Goal: Information Seeking & Learning: Learn about a topic

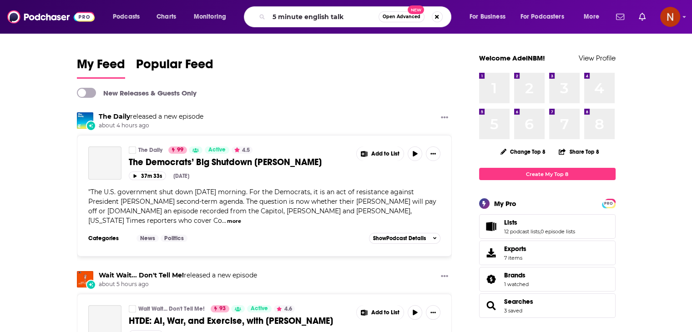
type input "5 minute english talk"
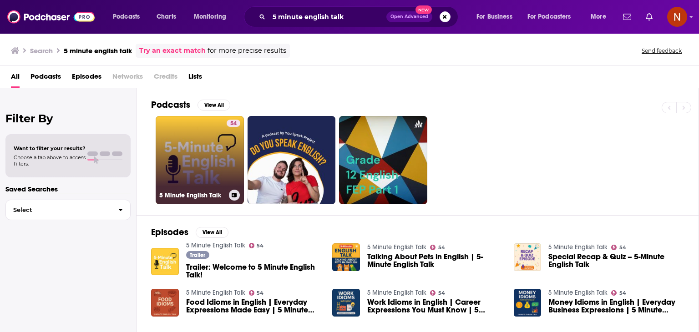
click at [184, 149] on link "54 5 Minute English Talk" at bounding box center [200, 160] width 88 height 88
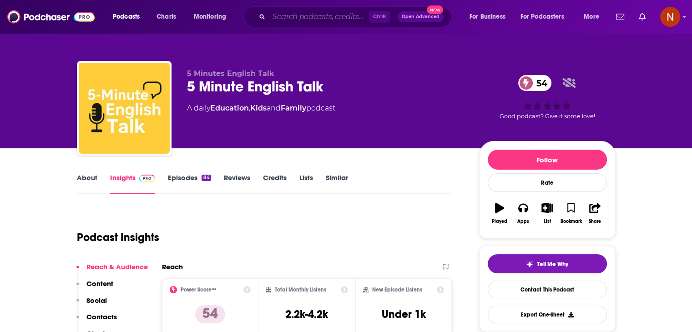
click at [329, 16] on input "Search podcasts, credits, & more..." at bounding box center [319, 17] width 100 height 15
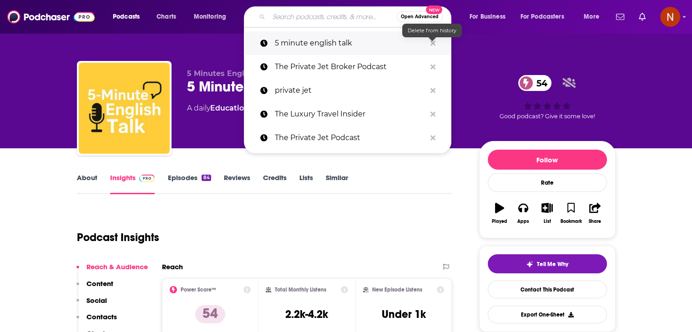
click at [431, 41] on icon "Search podcasts, credits, & more..." at bounding box center [433, 43] width 5 height 5
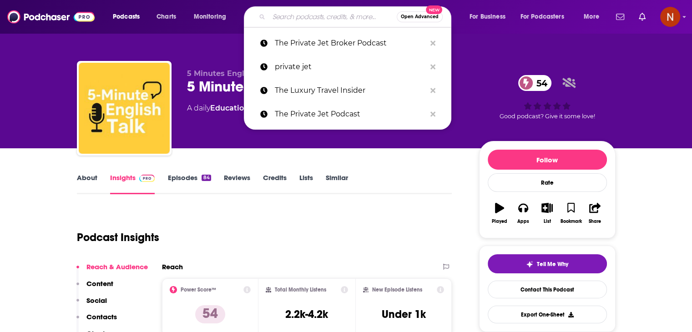
click at [460, 45] on div "5 Minutes English Talk 5 Minute English Talk 54 A daily Education , Kids and Fa…" at bounding box center [346, 74] width 583 height 148
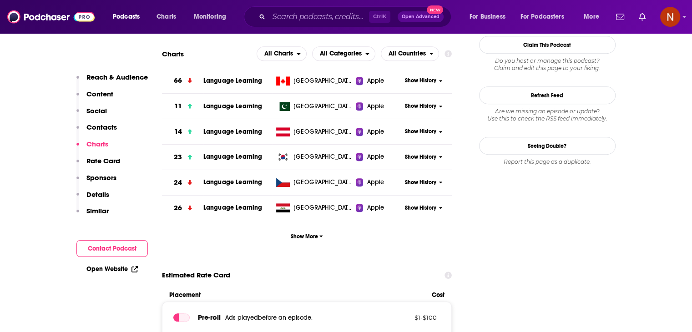
scroll to position [829, 0]
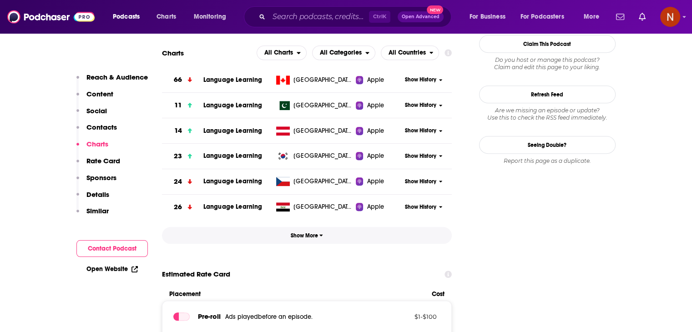
click at [301, 230] on button "Show More" at bounding box center [307, 235] width 290 height 17
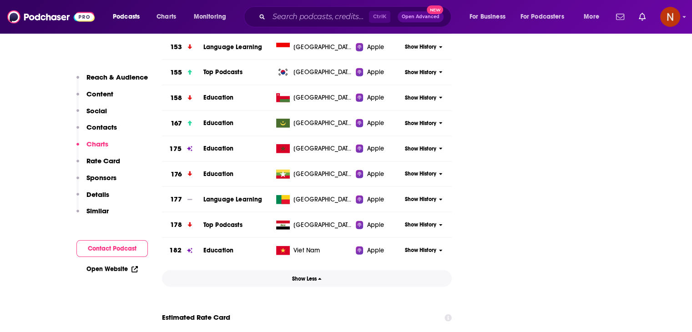
scroll to position [2135, 0]
